Goal: Task Accomplishment & Management: Use online tool/utility

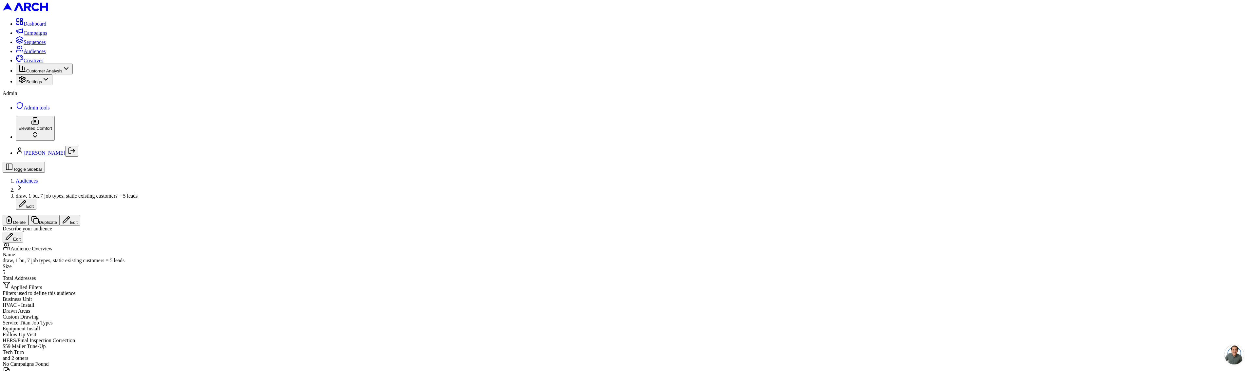
click at [29, 54] on span "Audiences" at bounding box center [35, 51] width 22 height 6
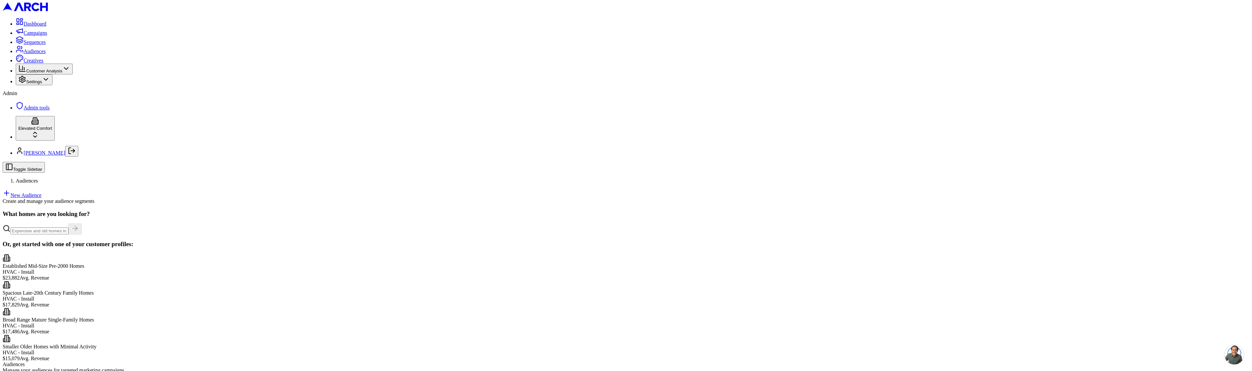
click at [42, 192] on link "New Audience" at bounding box center [22, 195] width 39 height 6
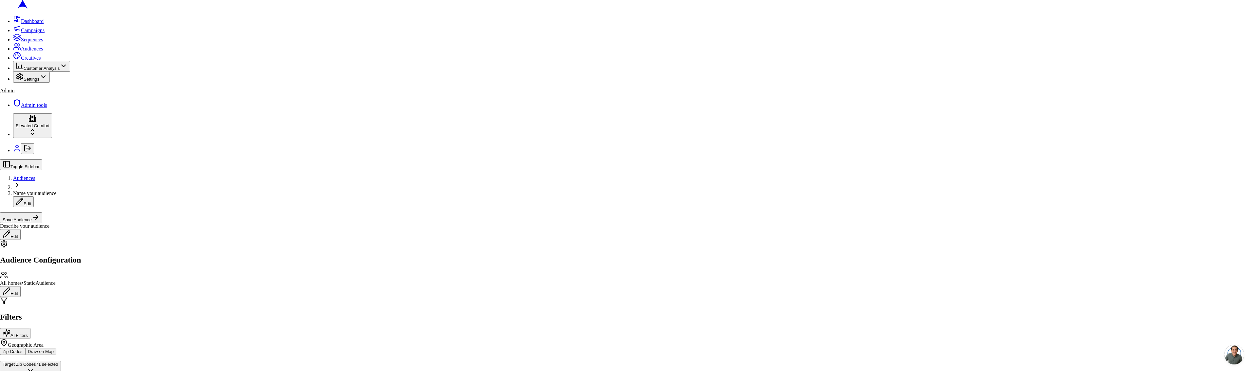
drag, startPoint x: 701, startPoint y: 269, endPoint x: 622, endPoint y: 245, distance: 83.0
click at [97, 350] on label "Include all customers (skip geographic filtering)" at bounding box center [58, 353] width 101 height 6
click at [8, 354] on button "Include all customers (skip geographic filtering)" at bounding box center [5, 355] width 5 height 2
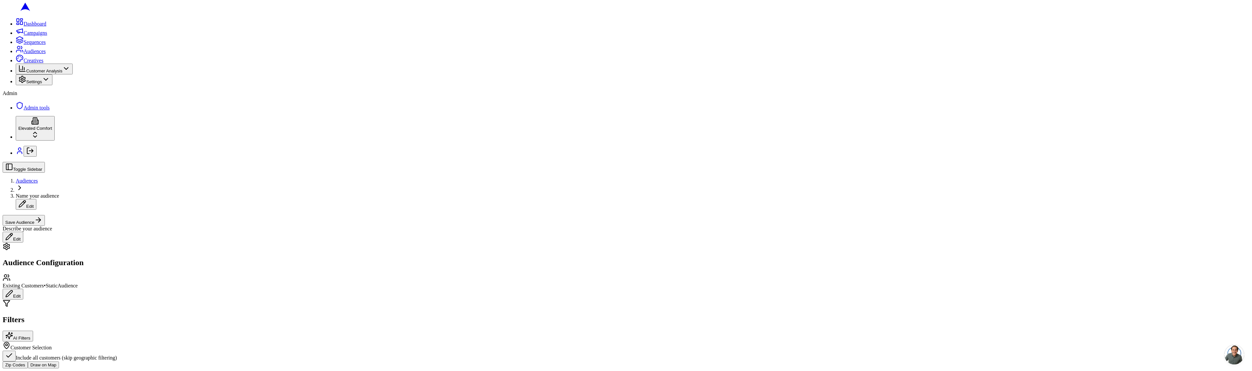
scroll to position [71, 0]
drag, startPoint x: 143, startPoint y: 164, endPoint x: 182, endPoint y: 143, distance: 44.3
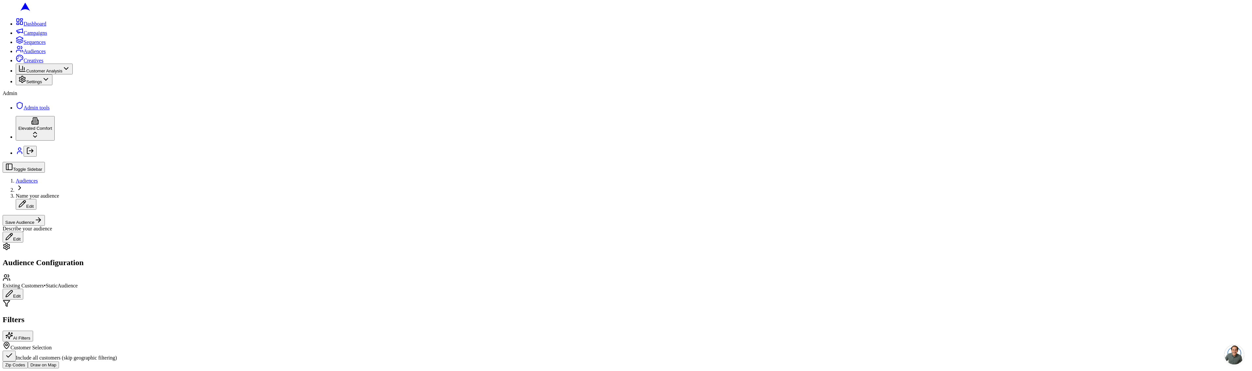
scroll to position [0, 0]
click at [23, 289] on button "Edit" at bounding box center [13, 294] width 21 height 11
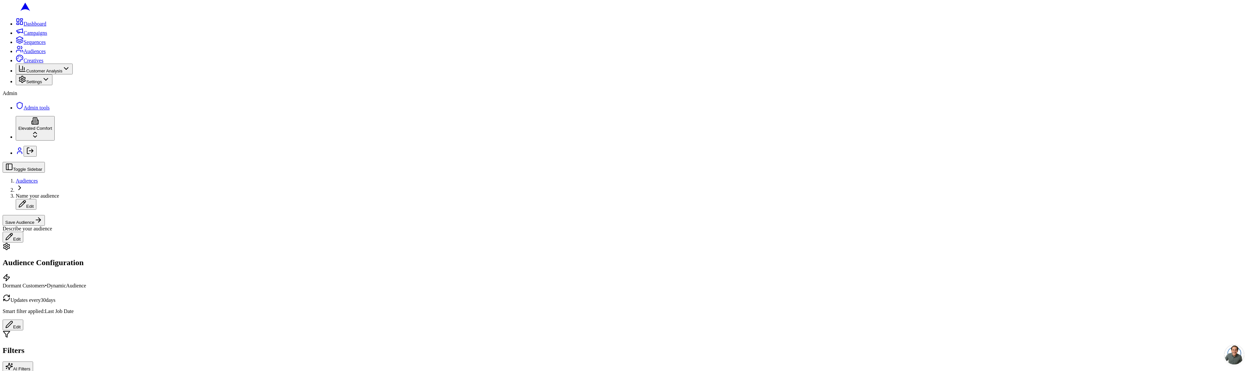
drag, startPoint x: 391, startPoint y: 318, endPoint x: 397, endPoint y: 314, distance: 6.6
click at [169, 344] on input "18" at bounding box center [160, 340] width 18 height 7
type input "1"
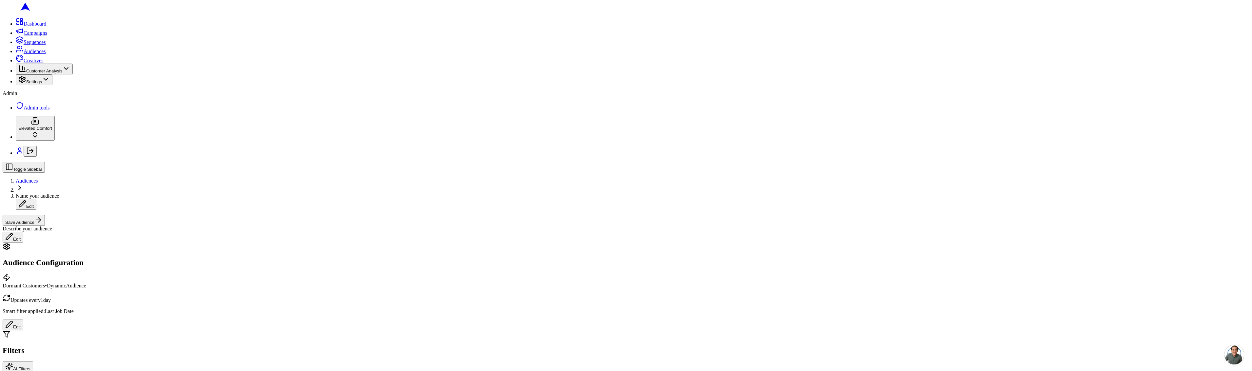
click at [169, 344] on input "1" at bounding box center [160, 340] width 18 height 7
type input "2"
click at [169, 344] on input "2" at bounding box center [160, 340] width 18 height 7
